Goal: Information Seeking & Learning: Learn about a topic

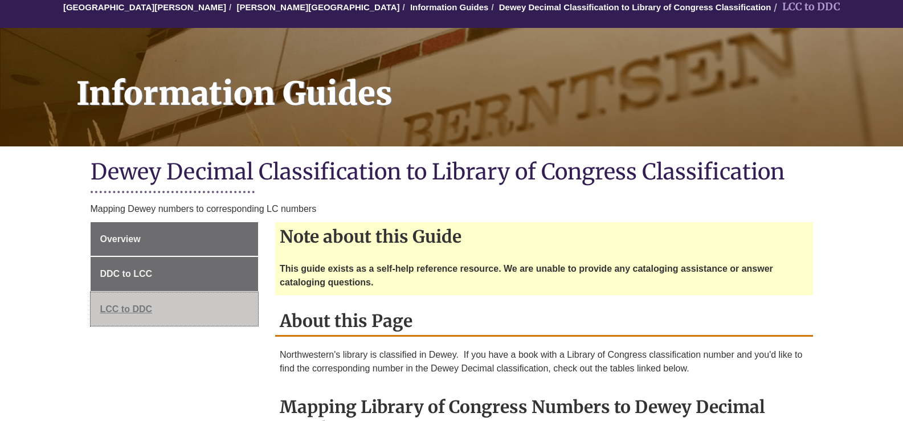
scroll to position [114, 0]
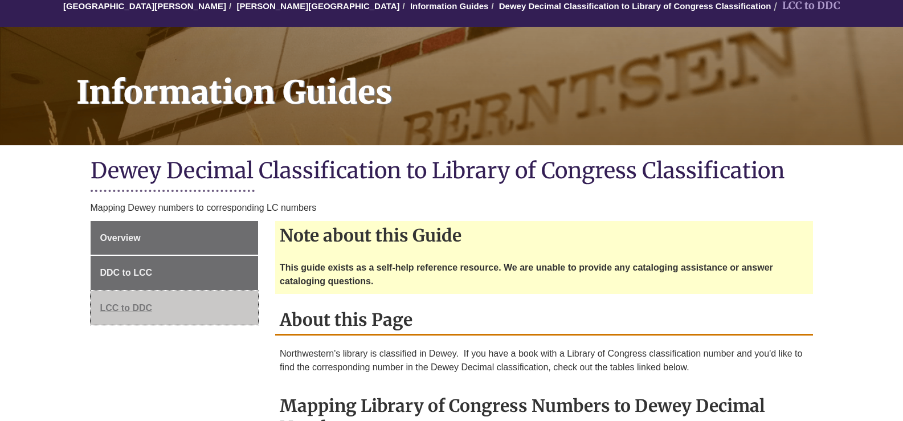
click at [122, 305] on span "LCC to DDC" at bounding box center [126, 308] width 52 height 10
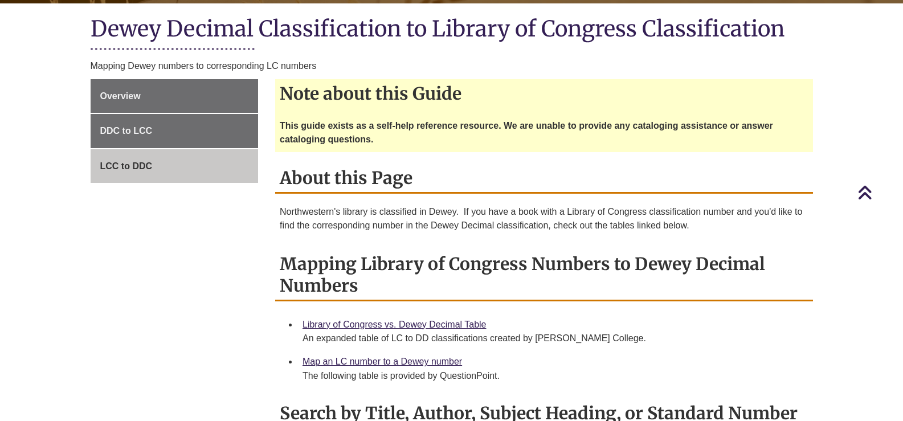
scroll to position [228, 0]
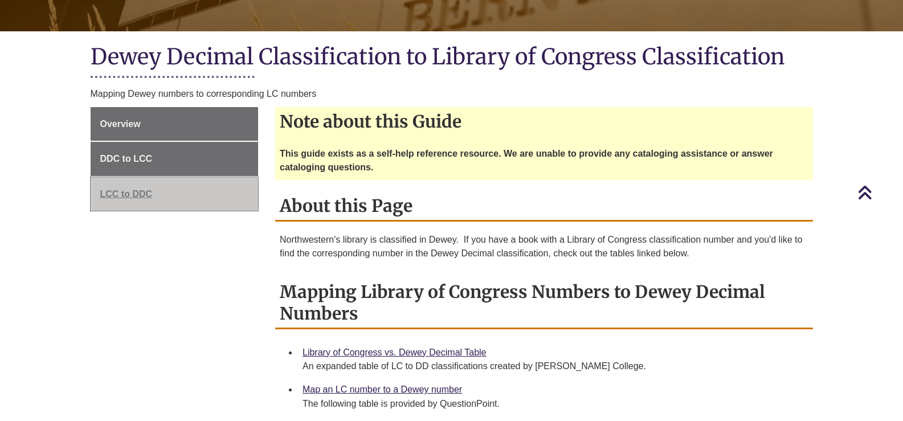
click at [129, 193] on span "LCC to DDC" at bounding box center [126, 194] width 52 height 10
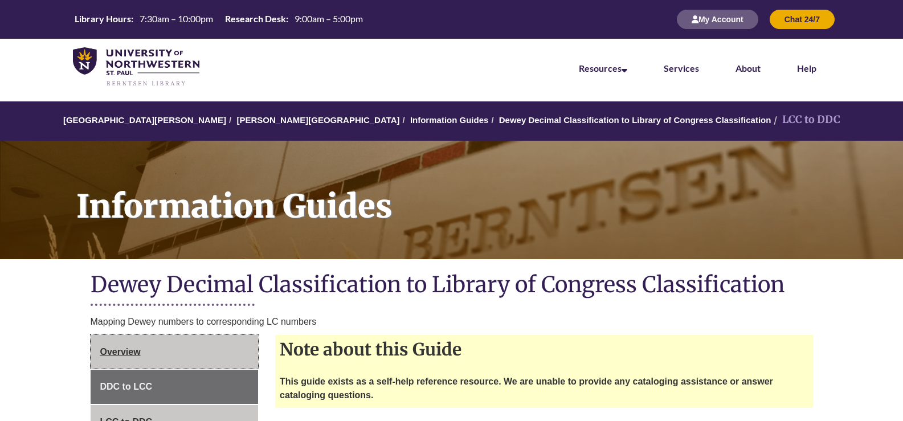
click at [101, 350] on span "Overview" at bounding box center [120, 352] width 40 height 10
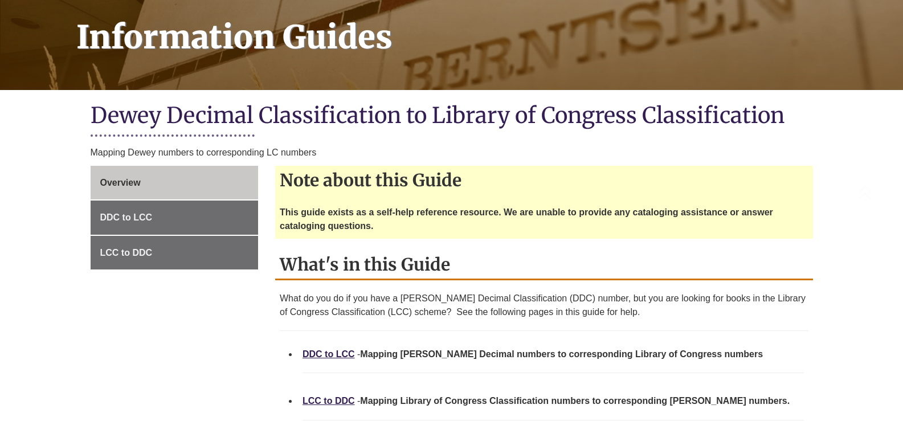
scroll to position [228, 0]
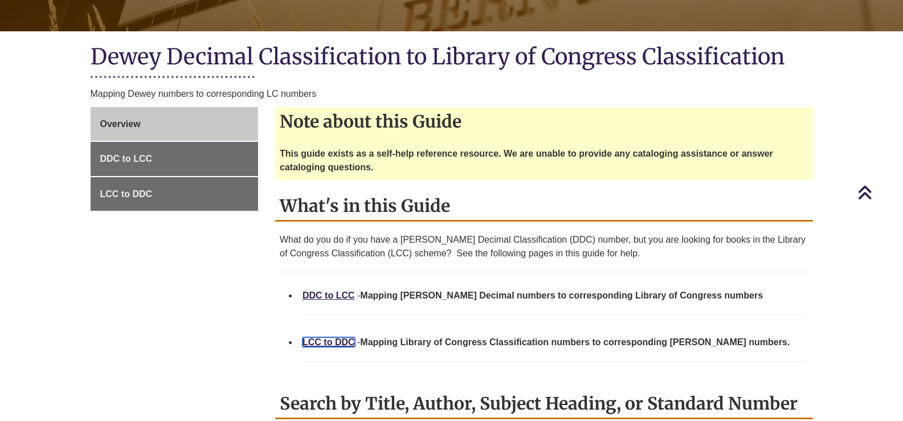
click at [326, 343] on link "LCC to DDC" at bounding box center [328, 342] width 52 height 10
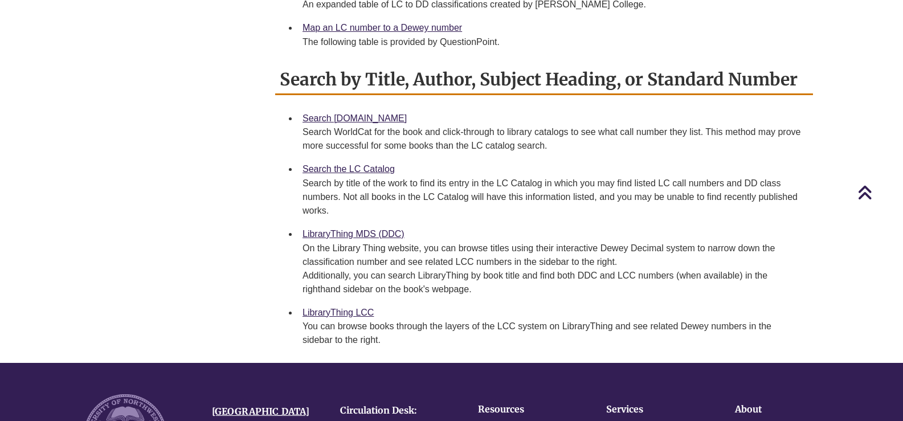
scroll to position [570, 0]
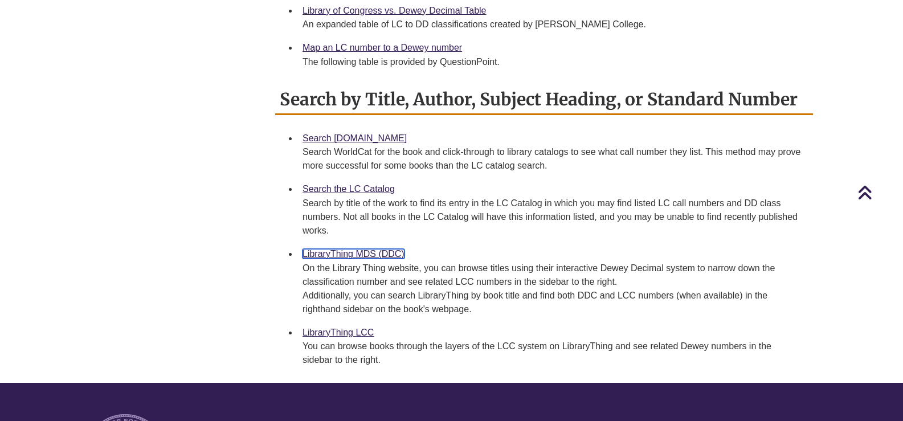
click at [353, 254] on link "LibraryThing MDS (DDC)" at bounding box center [353, 254] width 102 height 10
